Goal: Transaction & Acquisition: Obtain resource

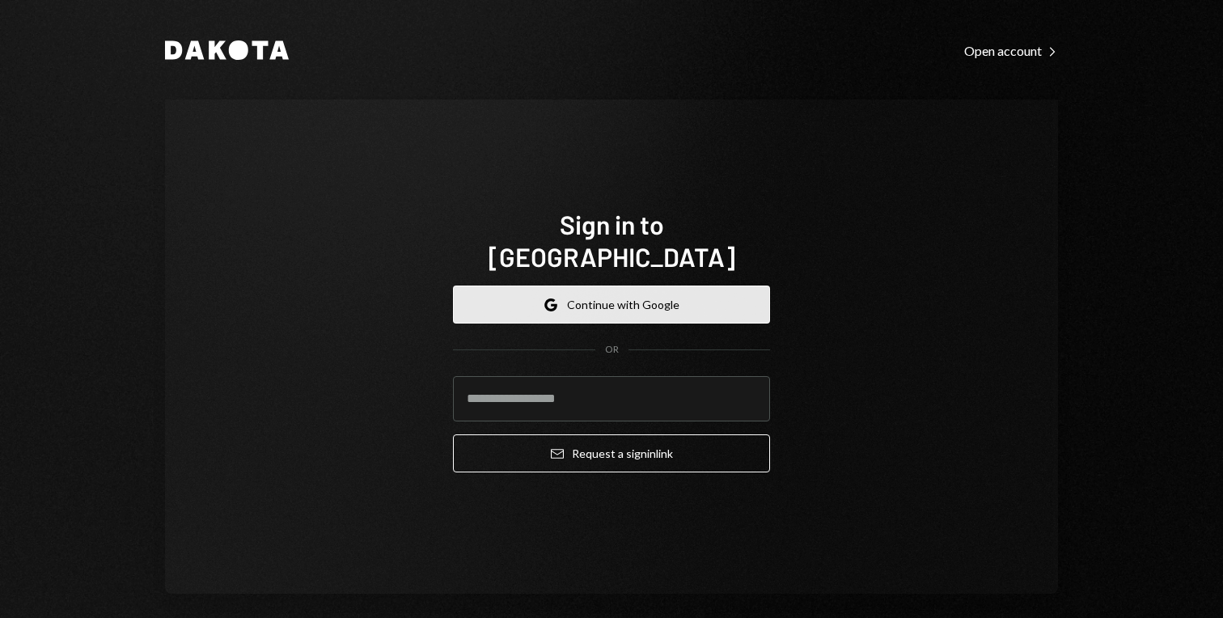
click at [701, 286] on button "Google Continue with Google" at bounding box center [611, 305] width 317 height 38
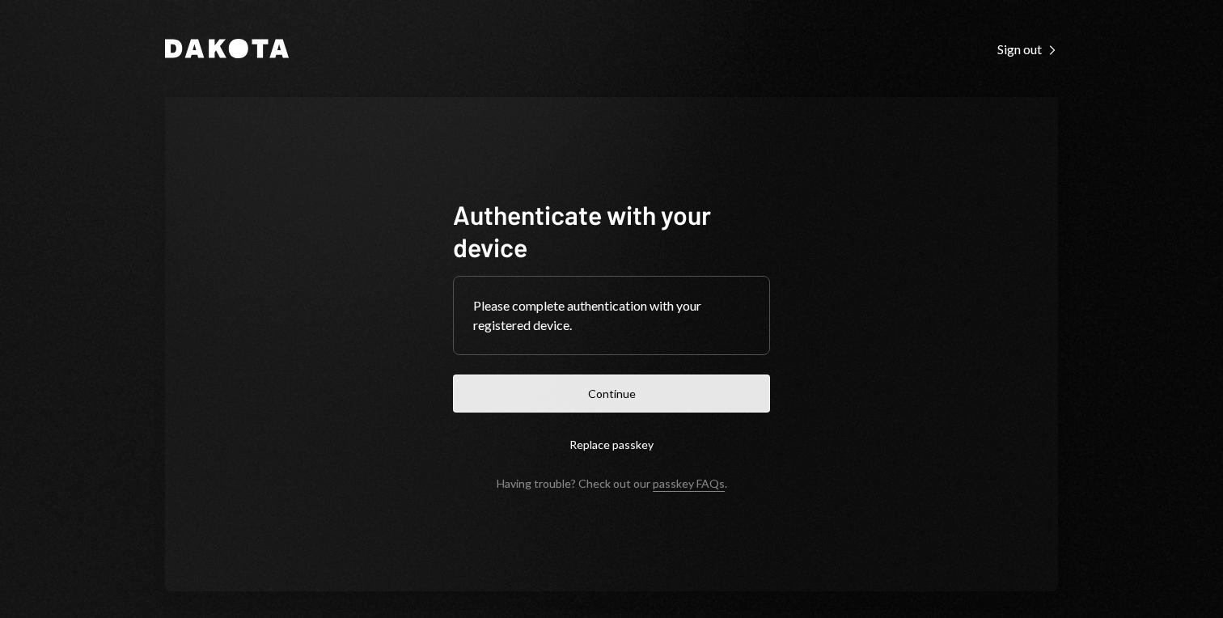
click at [606, 393] on button "Continue" at bounding box center [611, 394] width 317 height 38
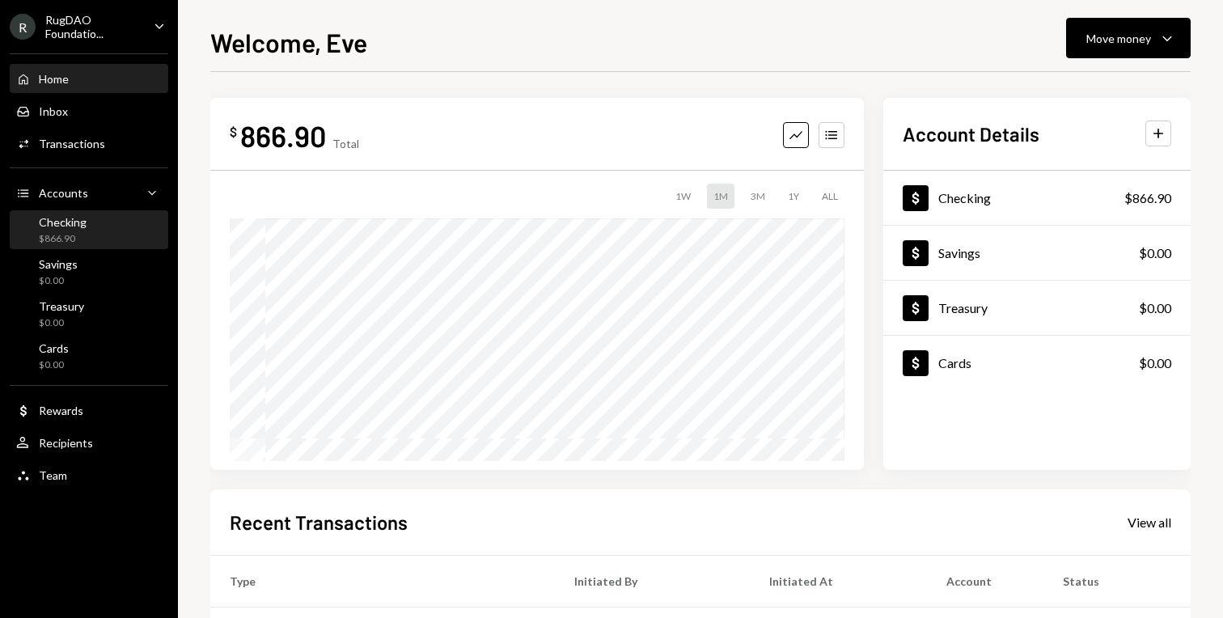
click at [38, 228] on div "Checking $866.90" at bounding box center [51, 230] width 70 height 31
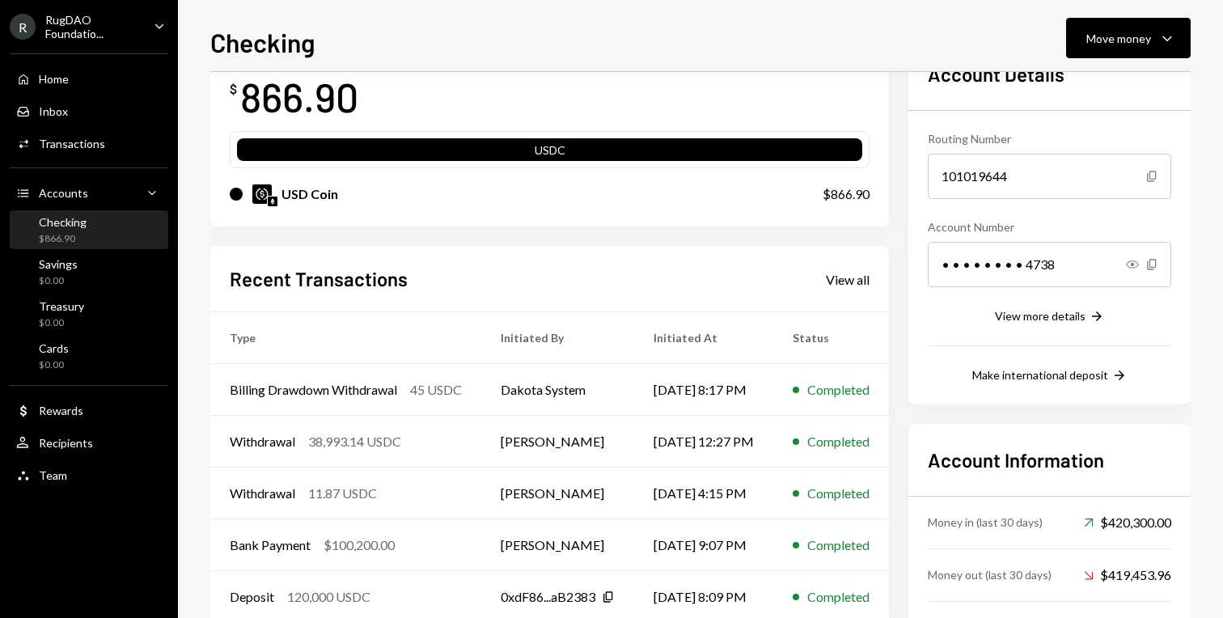
scroll to position [119, 0]
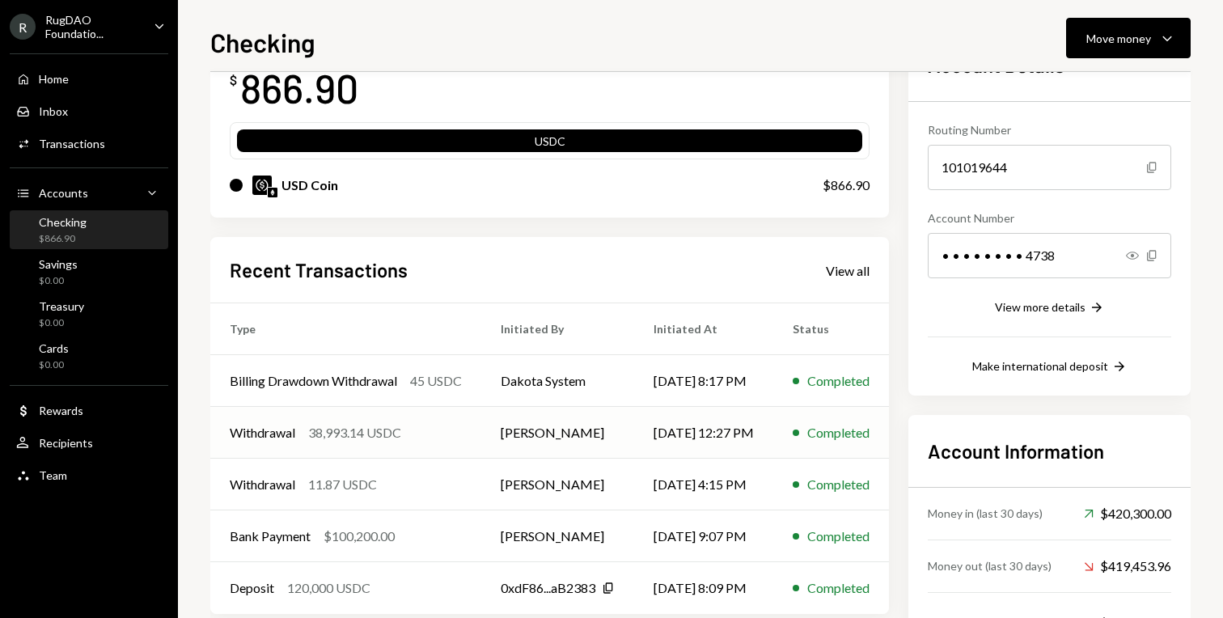
click at [419, 437] on div "Withdrawal 38,993.14 USDC" at bounding box center [346, 432] width 232 height 19
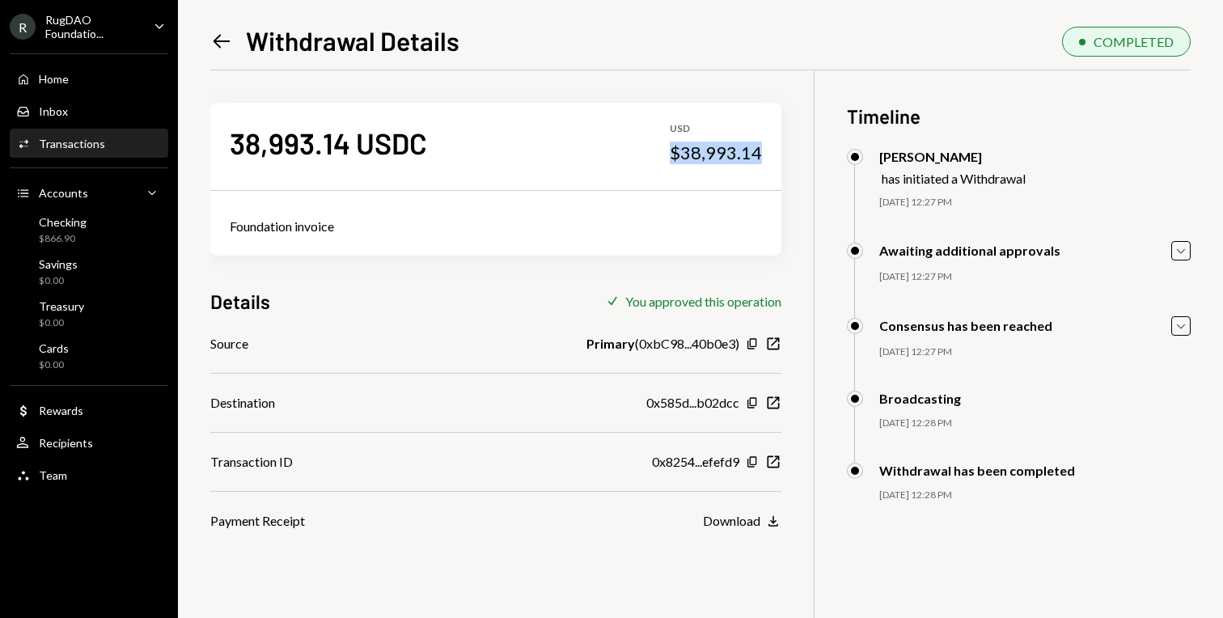
drag, startPoint x: 663, startPoint y: 151, endPoint x: 765, endPoint y: 154, distance: 102.0
click at [765, 154] on div "38,993.14 USDC USD $38,993.14" at bounding box center [495, 143] width 571 height 81
copy div "$38,993.14"
click at [219, 38] on icon "Left Arrow" at bounding box center [221, 41] width 23 height 23
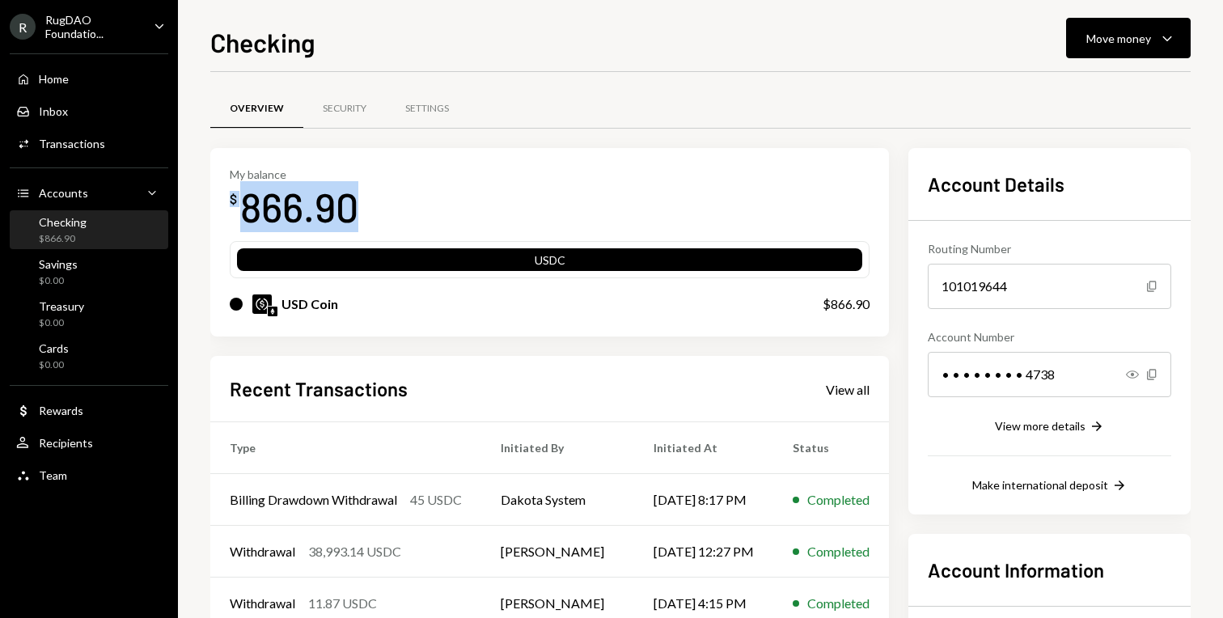
drag, startPoint x: 362, startPoint y: 206, endPoint x: 226, endPoint y: 197, distance: 136.2
click at [226, 197] on div "My balance $ 866.90 USDC USD Coin $866.90" at bounding box center [549, 242] width 679 height 189
click at [32, 477] on div "Team Team" at bounding box center [41, 475] width 51 height 15
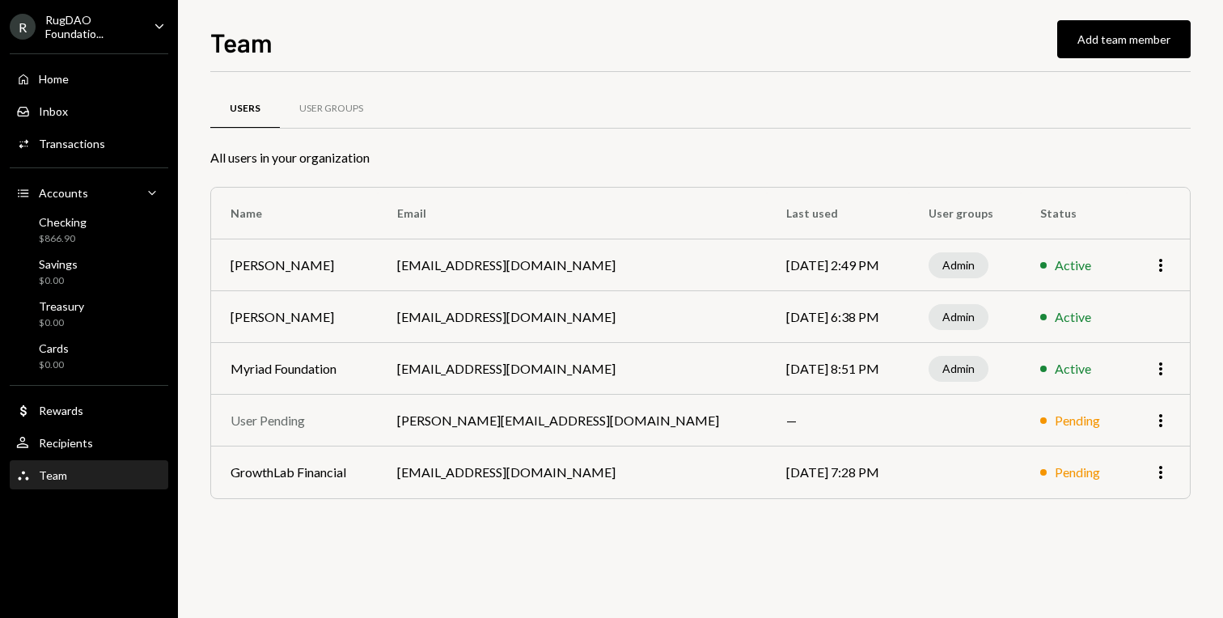
click at [1172, 425] on td "More" at bounding box center [1158, 421] width 63 height 52
click at [1161, 423] on icon "More" at bounding box center [1160, 420] width 19 height 19
click at [44, 225] on div "Checking" at bounding box center [63, 222] width 48 height 14
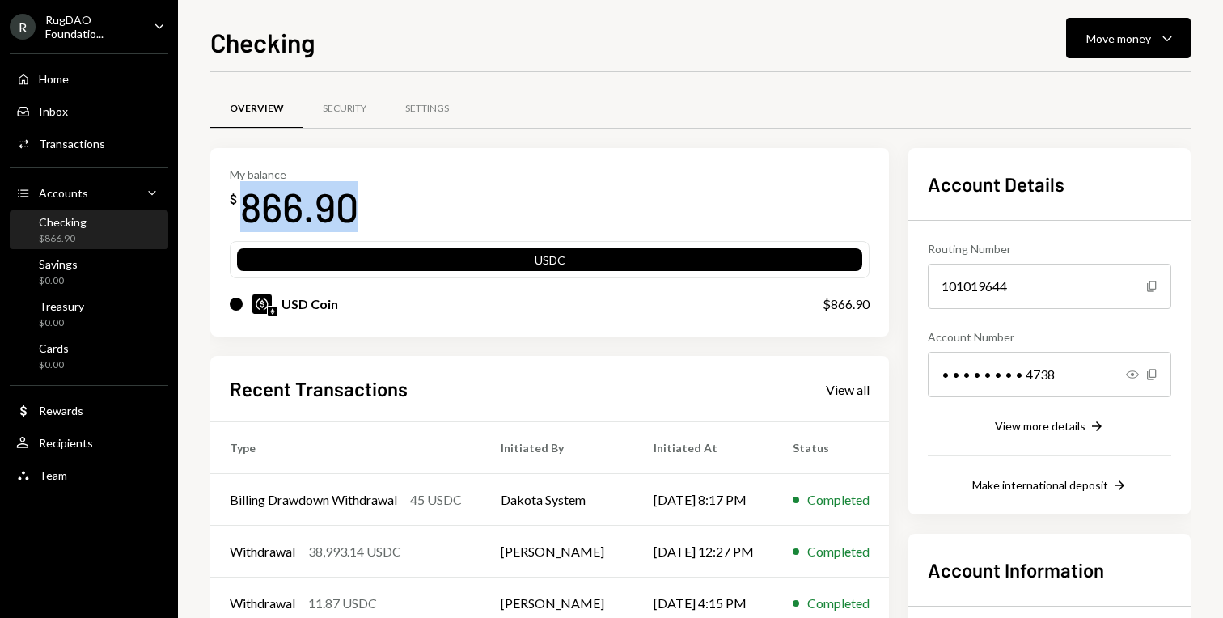
drag, startPoint x: 247, startPoint y: 203, endPoint x: 358, endPoint y: 205, distance: 111.6
click at [358, 205] on div "866.90" at bounding box center [299, 206] width 118 height 51
copy div "866.90"
click at [56, 483] on div "Team Team" at bounding box center [89, 476] width 146 height 28
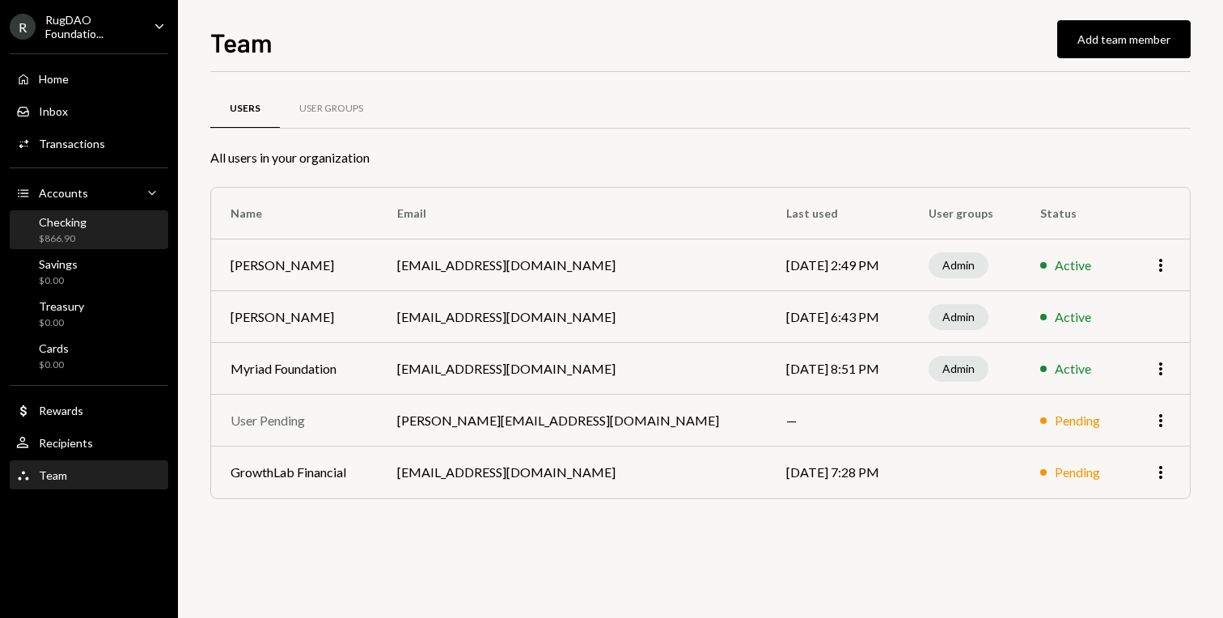
click at [70, 232] on div "$866.90" at bounding box center [63, 239] width 48 height 14
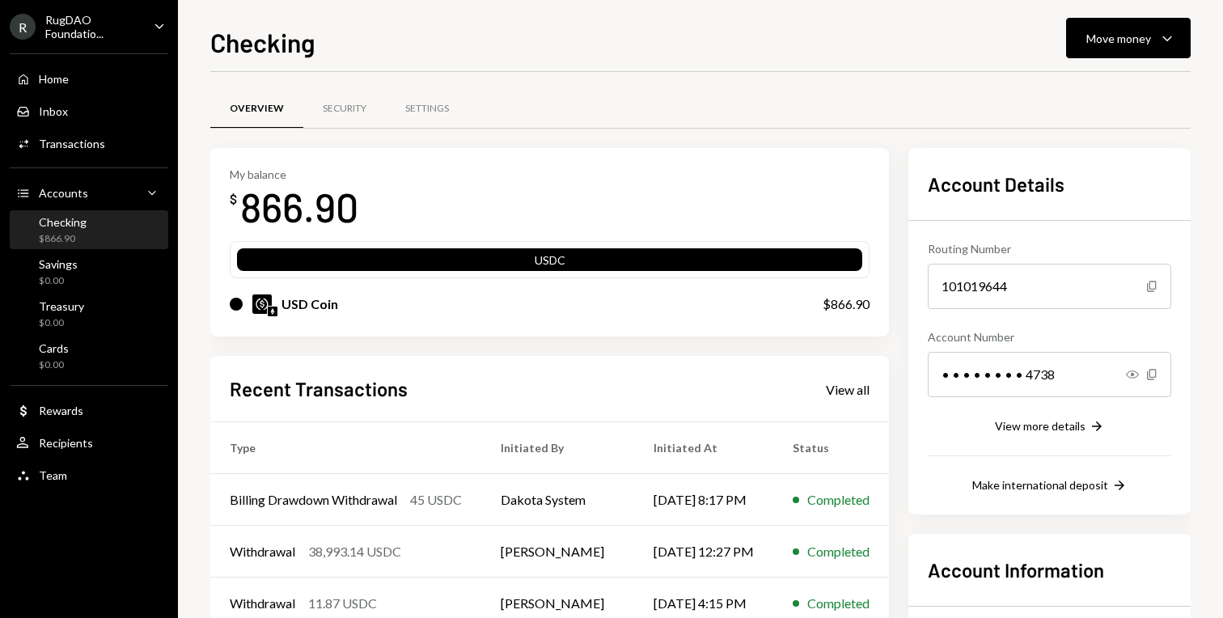
scroll to position [184, 0]
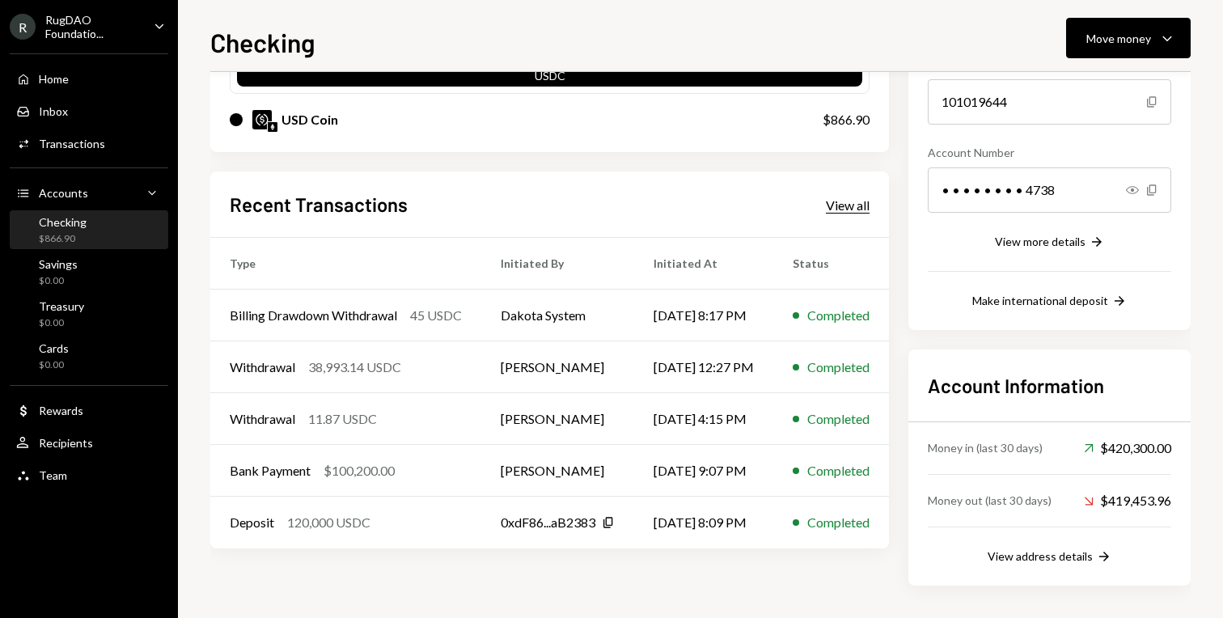
click at [870, 203] on div "View all" at bounding box center [848, 205] width 44 height 16
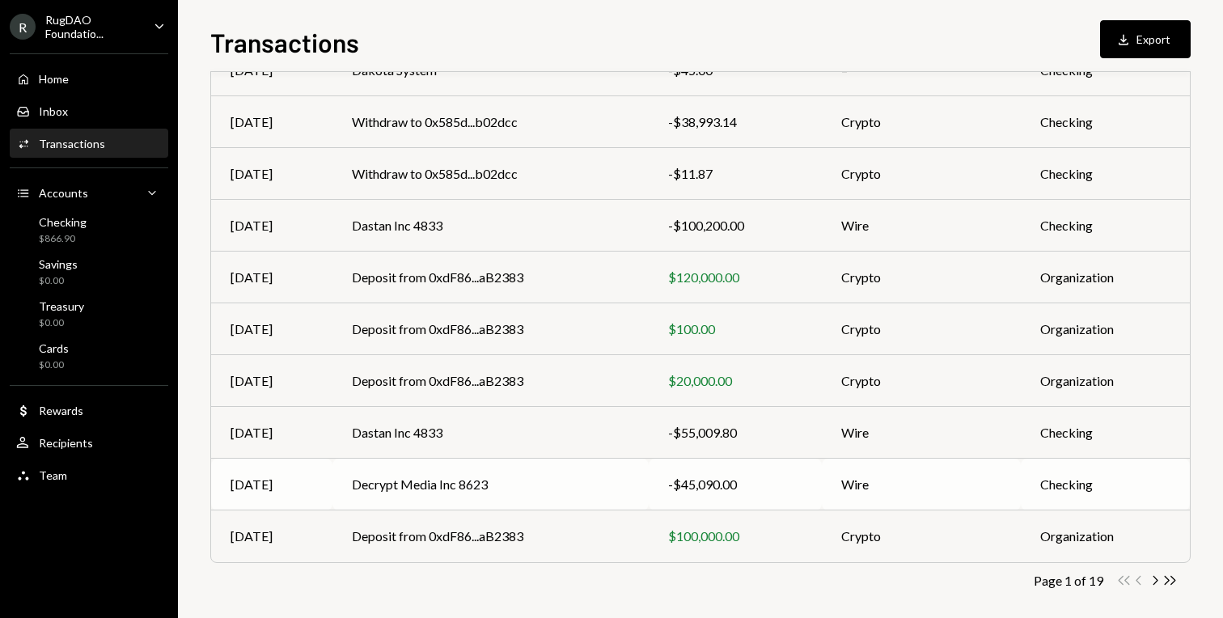
scroll to position [226, 0]
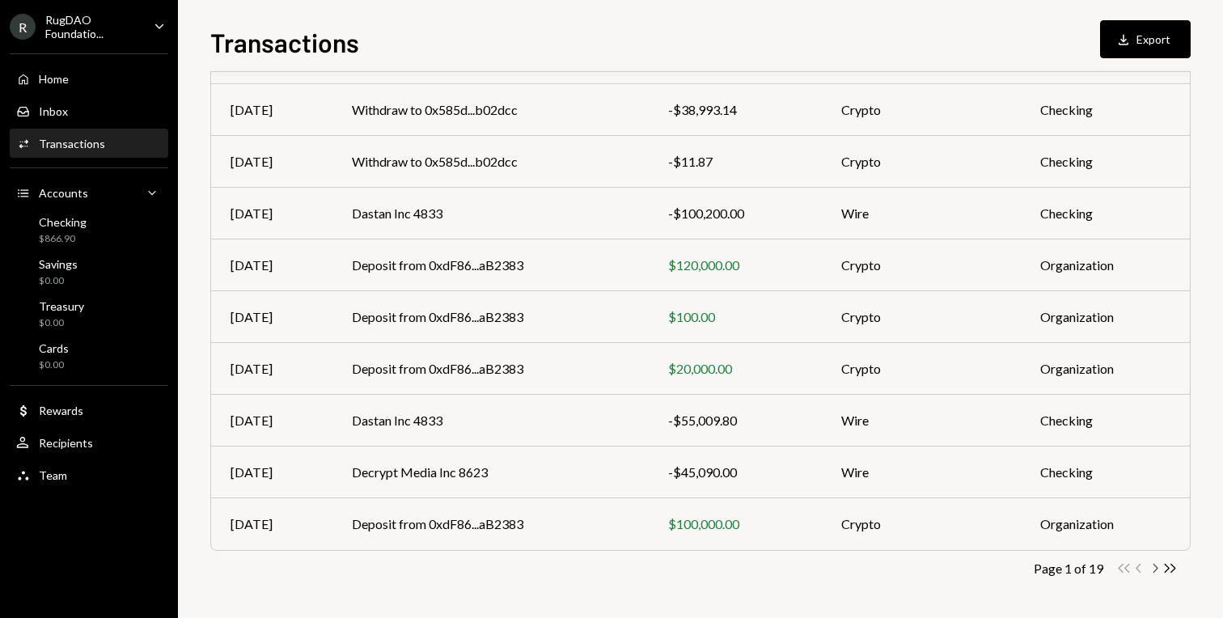
click at [1153, 571] on icon "button" at bounding box center [1155, 568] width 5 height 9
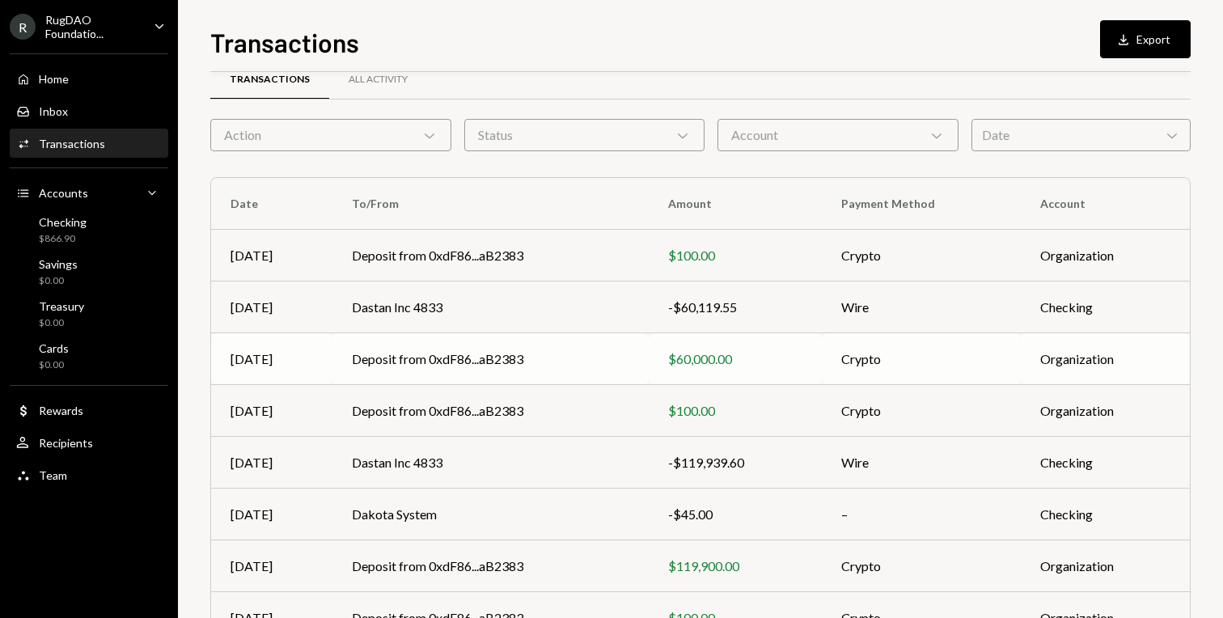
scroll to position [0, 0]
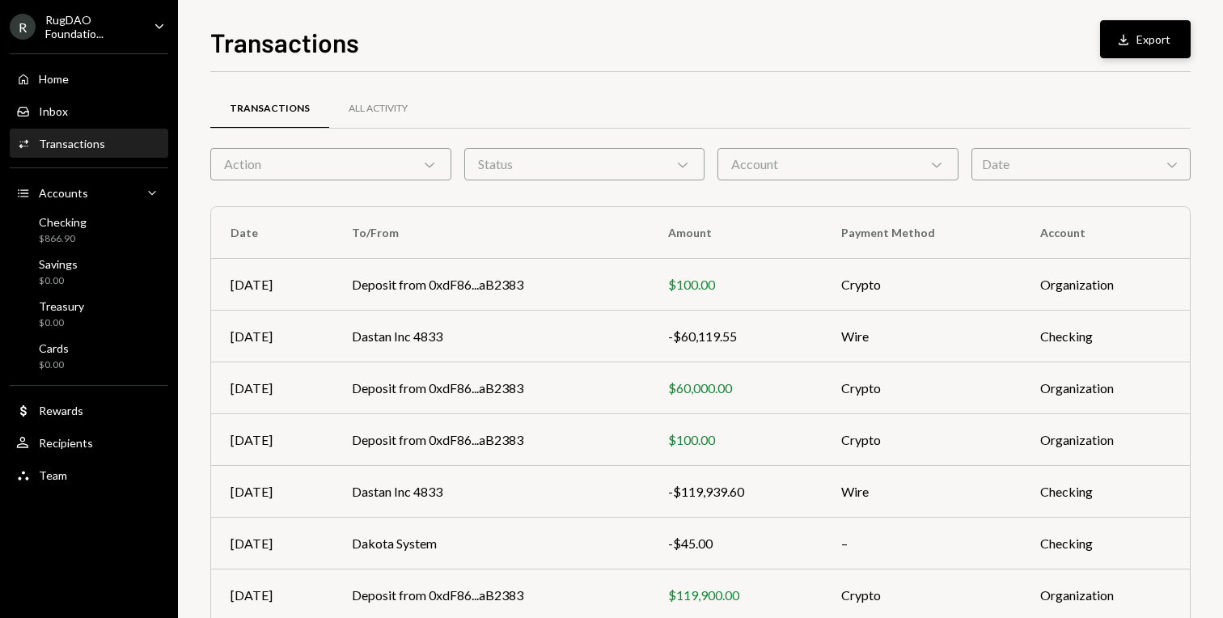
click at [1143, 40] on button "Download Export" at bounding box center [1145, 39] width 91 height 38
